Goal: Obtain resource: Download file/media

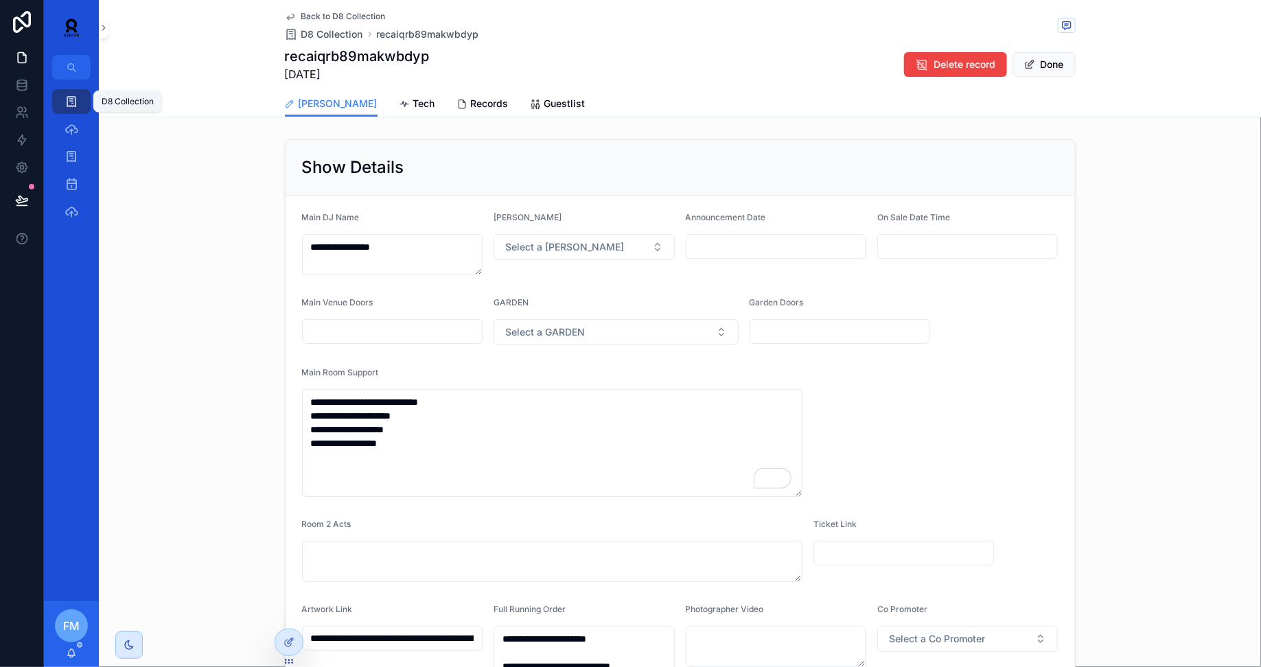
click at [58, 108] on link "D8 Collection" at bounding box center [71, 101] width 38 height 25
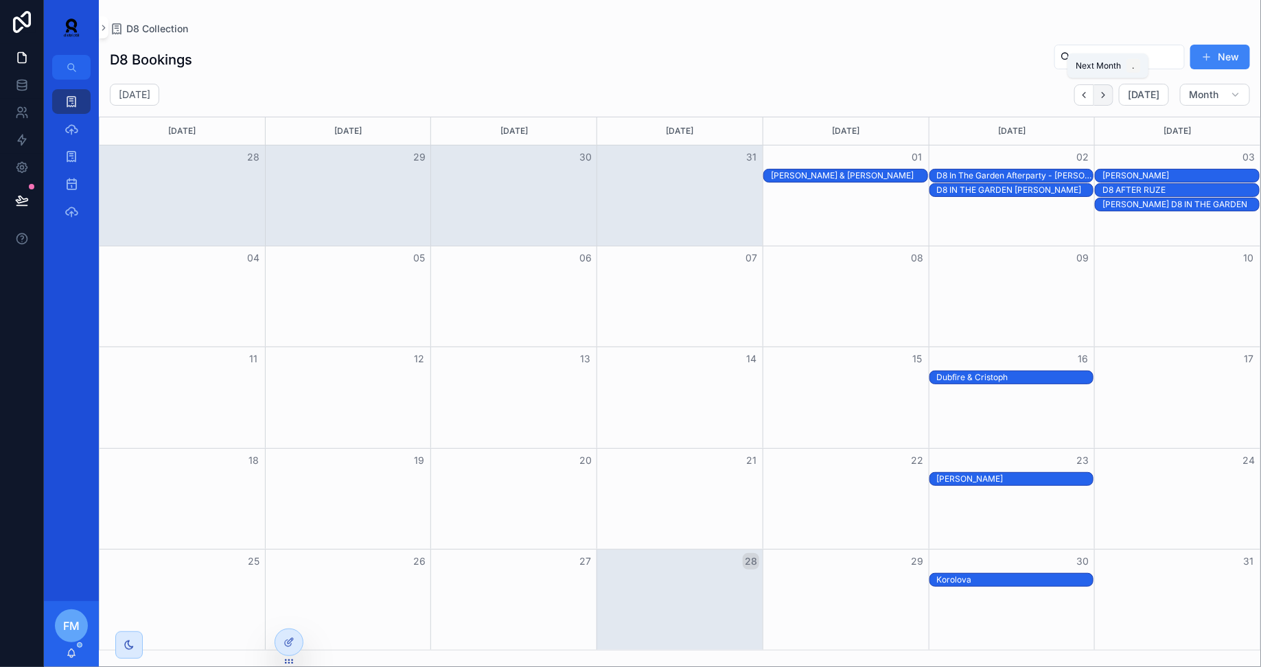
click at [1114, 97] on button "Next" at bounding box center [1104, 94] width 19 height 21
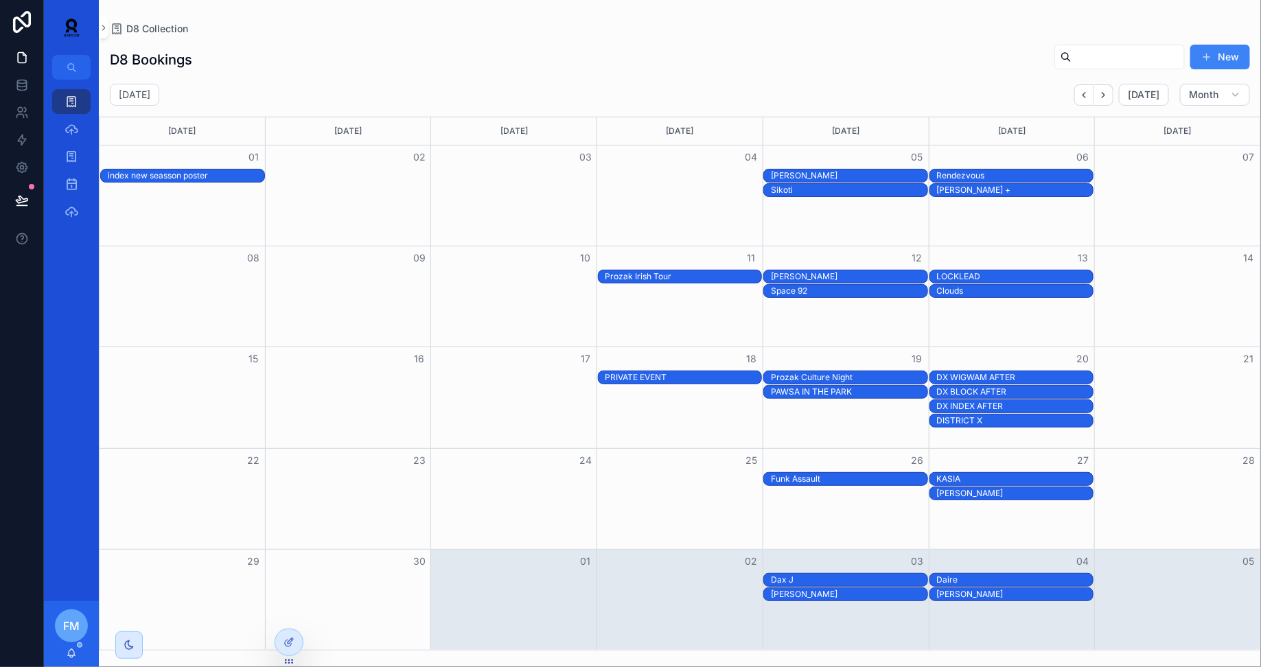
click at [798, 391] on div "PAWSA IN THE PARK" at bounding box center [849, 392] width 157 height 11
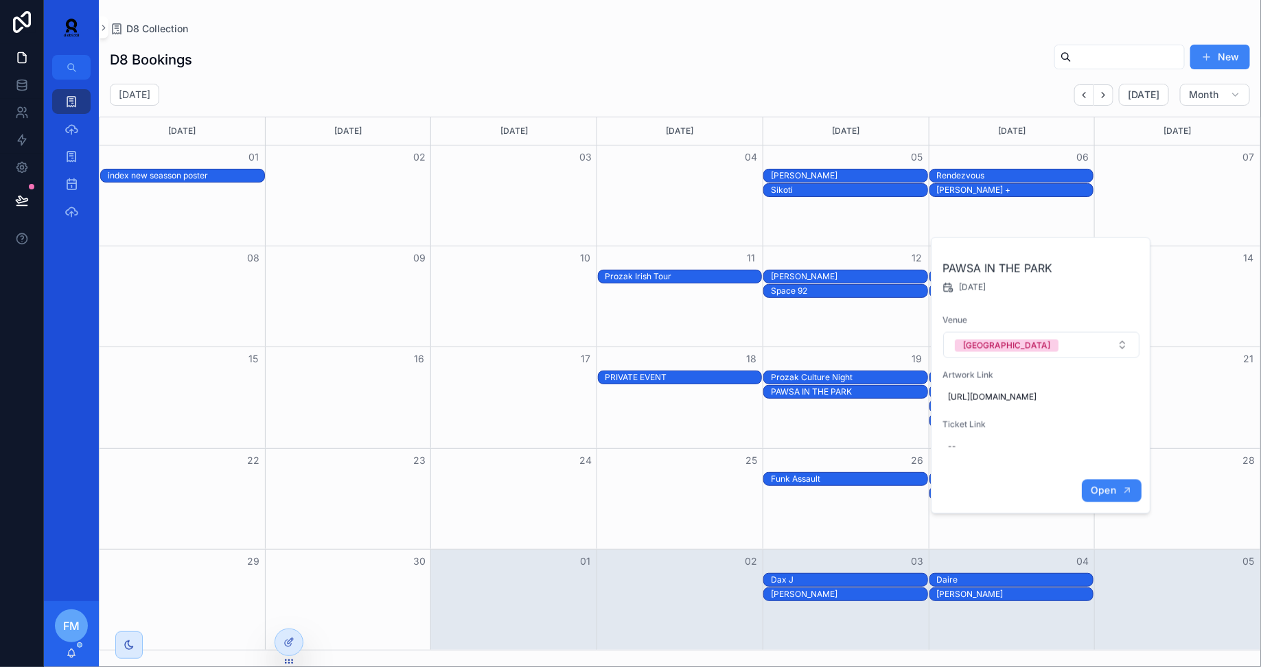
click at [1101, 503] on button "Open" at bounding box center [1112, 491] width 60 height 23
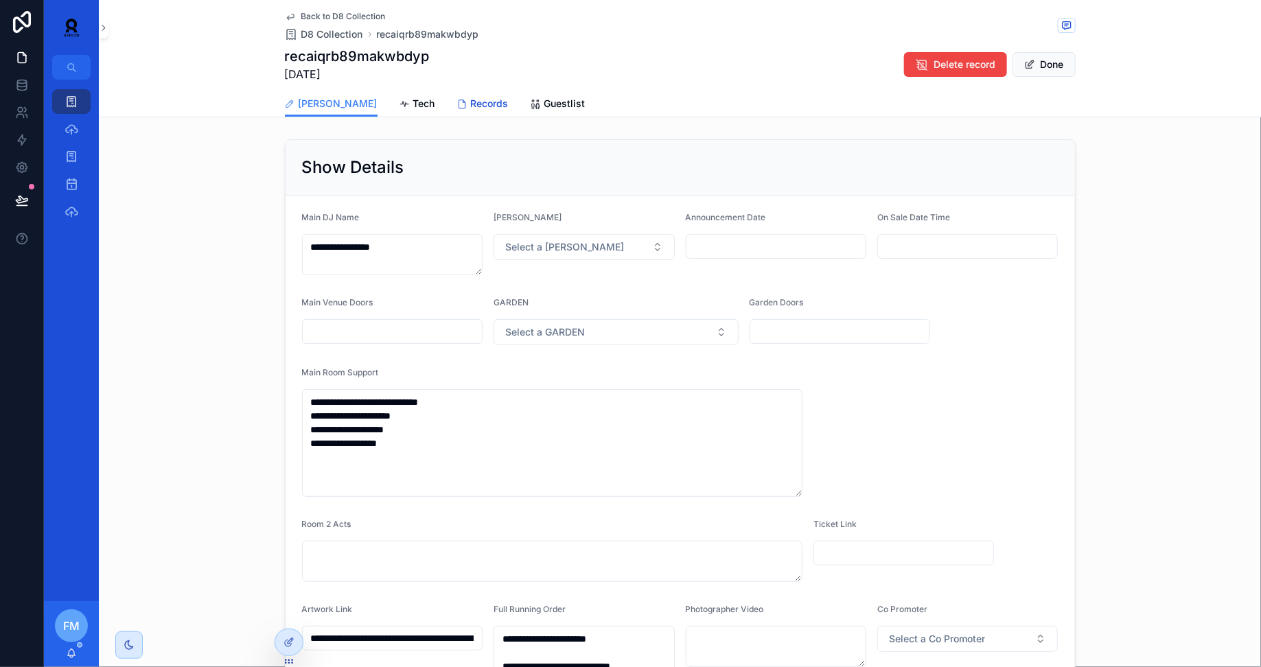
click at [471, 98] on span "Records" at bounding box center [490, 104] width 38 height 14
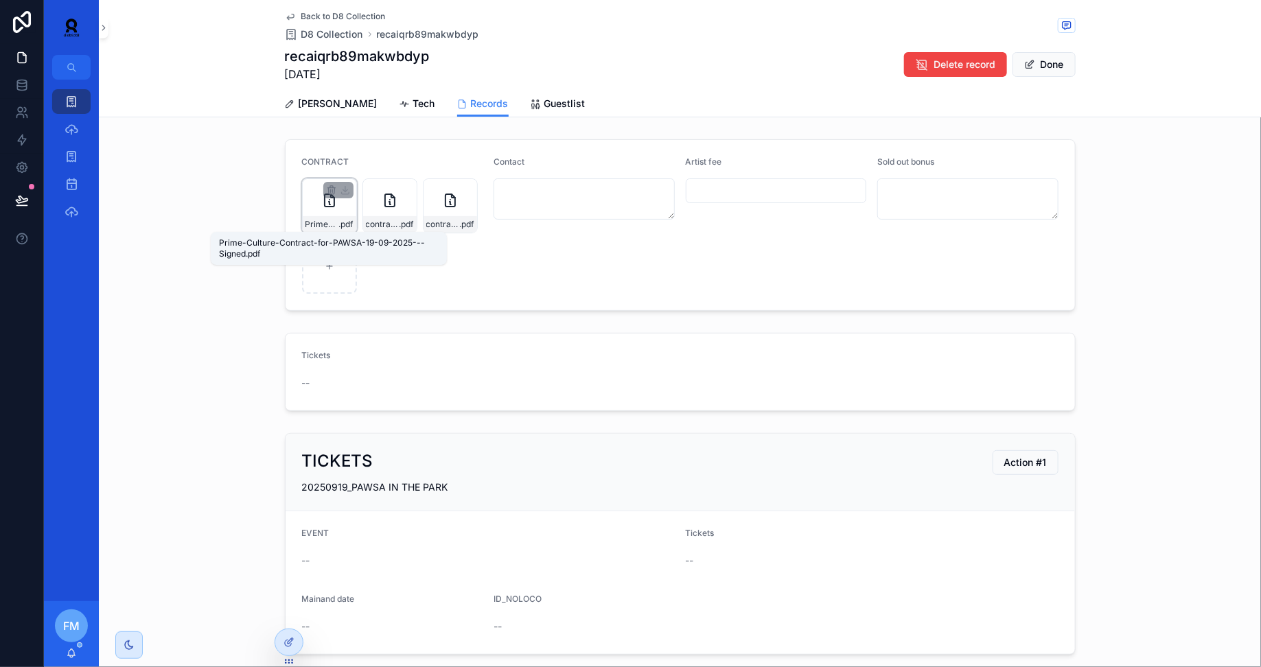
click at [331, 219] on span "Prime-Culture-Contract-for-PAWSA-19-09-2025---Signed" at bounding box center [323, 224] width 34 height 11
